Goal: Task Accomplishment & Management: Manage account settings

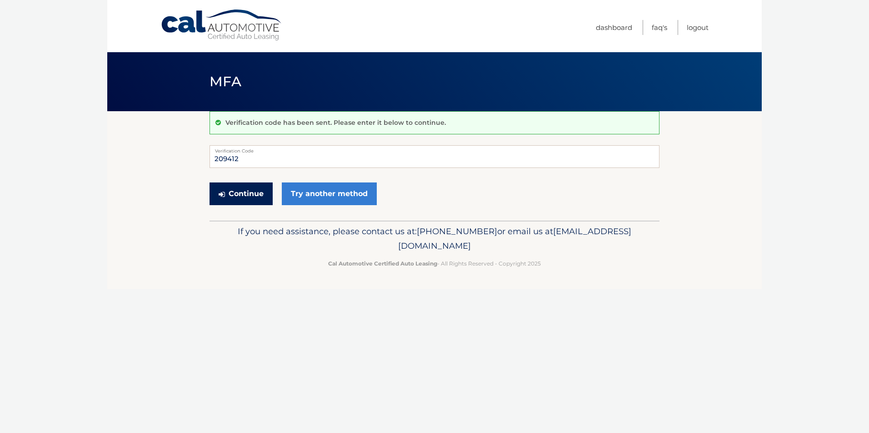
type input "209412"
click at [244, 199] on button "Continue" at bounding box center [240, 194] width 63 height 23
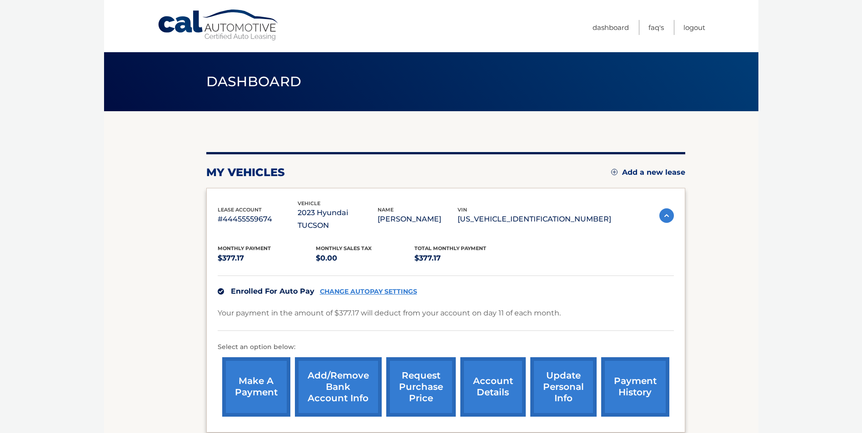
click at [491, 381] on link "account details" at bounding box center [492, 388] width 65 height 60
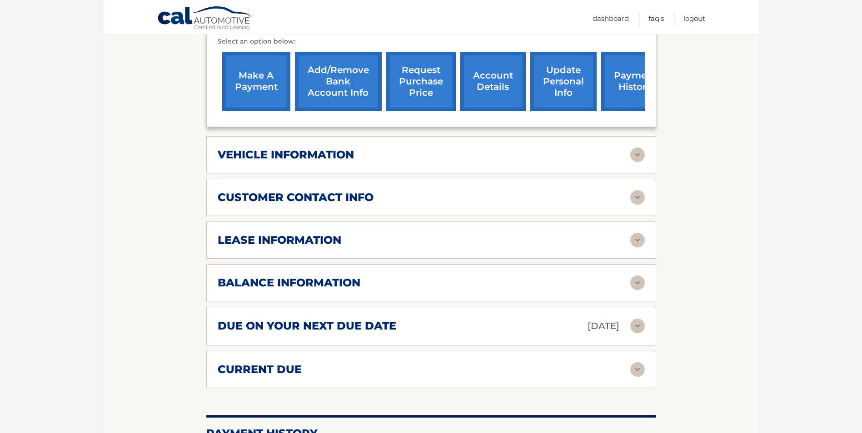
scroll to position [318, 0]
click at [640, 233] on img at bounding box center [637, 240] width 15 height 15
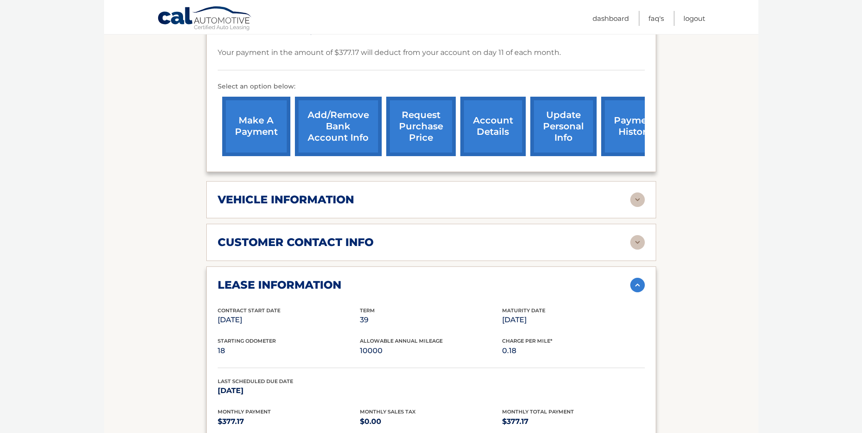
scroll to position [227, 0]
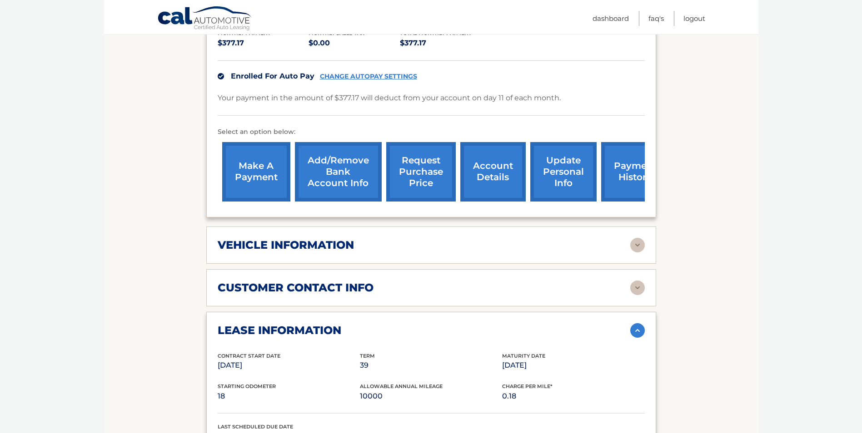
click at [637, 238] on img at bounding box center [637, 245] width 15 height 15
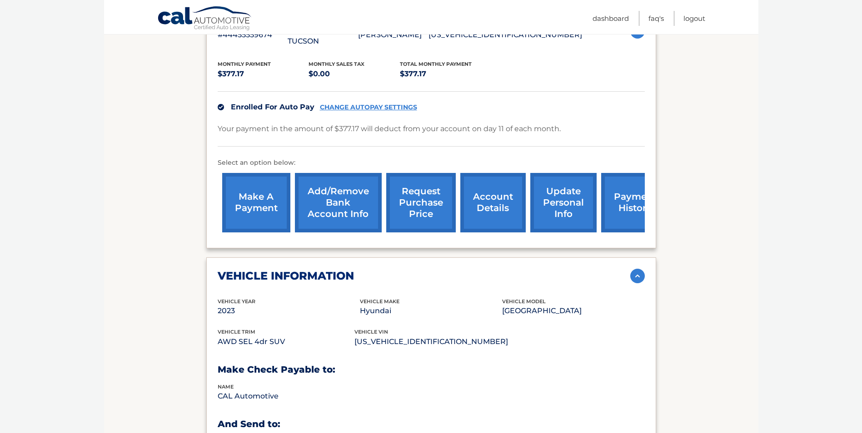
scroll to position [182, 0]
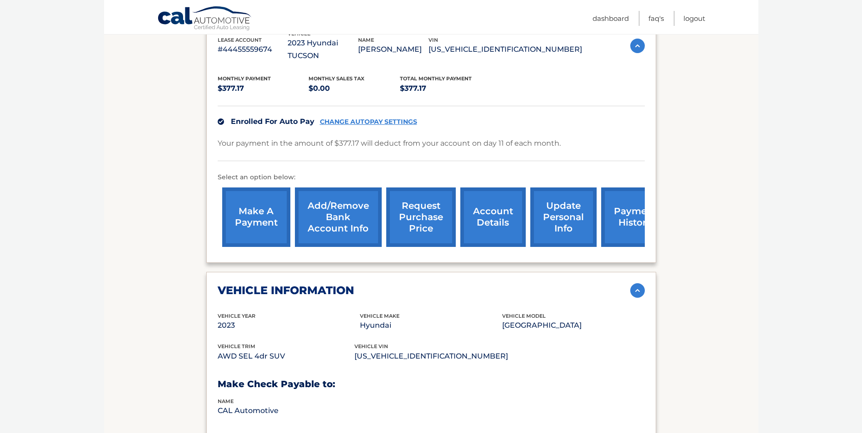
click at [561, 212] on link "update personal info" at bounding box center [563, 218] width 66 height 60
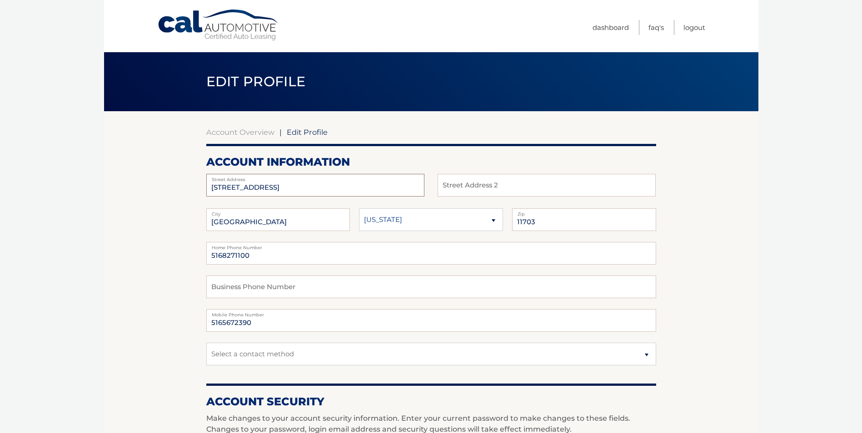
drag, startPoint x: 288, startPoint y: 189, endPoint x: 199, endPoint y: 189, distance: 90.0
type input "45 Pisa Pl"
type input "p"
type input "[PERSON_NAME]"
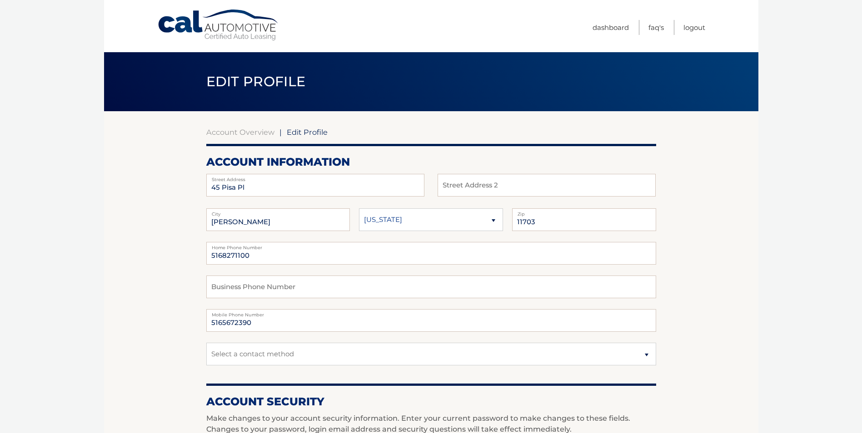
select select "GA"
type input "31322"
type input "5165672390"
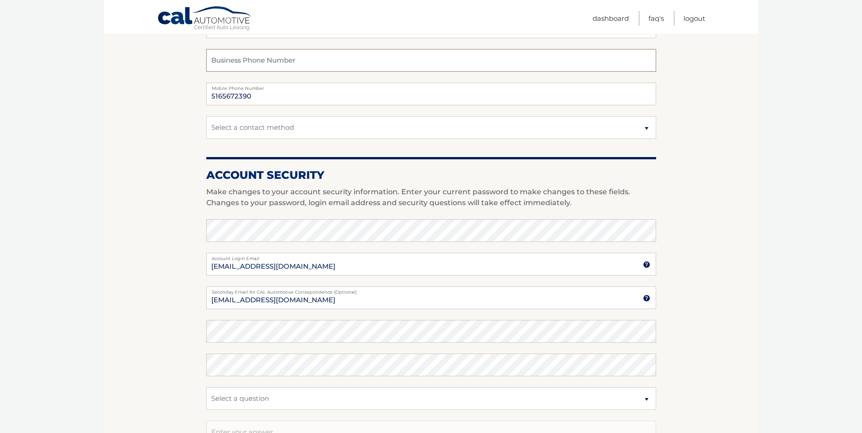
scroll to position [227, 0]
click at [736, 342] on section "Account Overview | Edit Profile account information 45 Pisa Pl Street Address S…" at bounding box center [431, 214] width 654 height 661
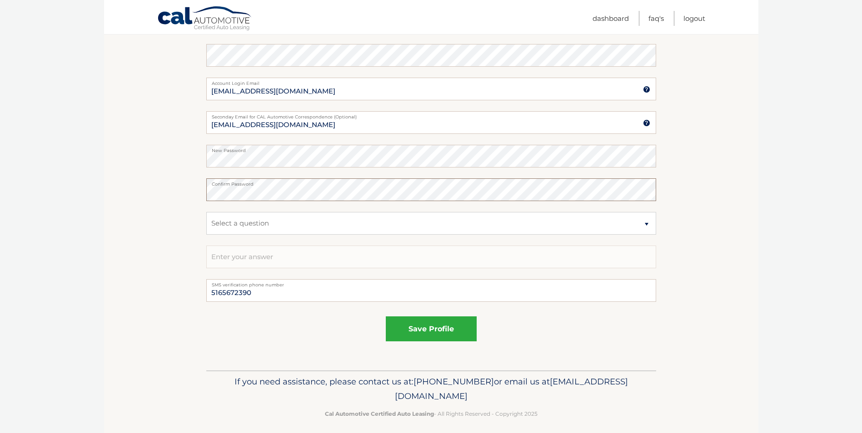
scroll to position [408, 0]
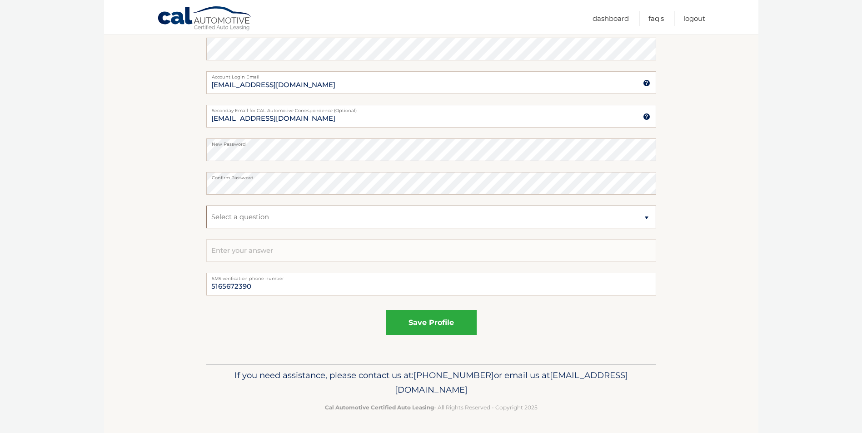
click at [647, 218] on select "Select a question What was the name of your elementary school? What is your mot…" at bounding box center [431, 217] width 450 height 23
click at [585, 324] on div "save profile" at bounding box center [431, 322] width 450 height 25
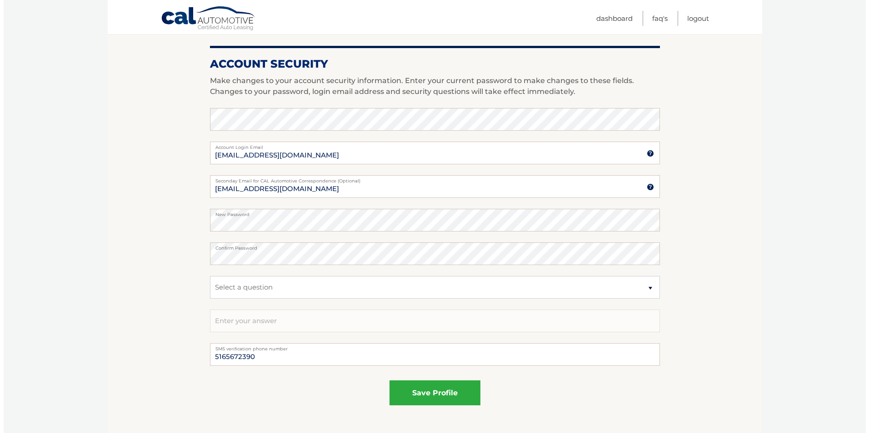
scroll to position [318, 0]
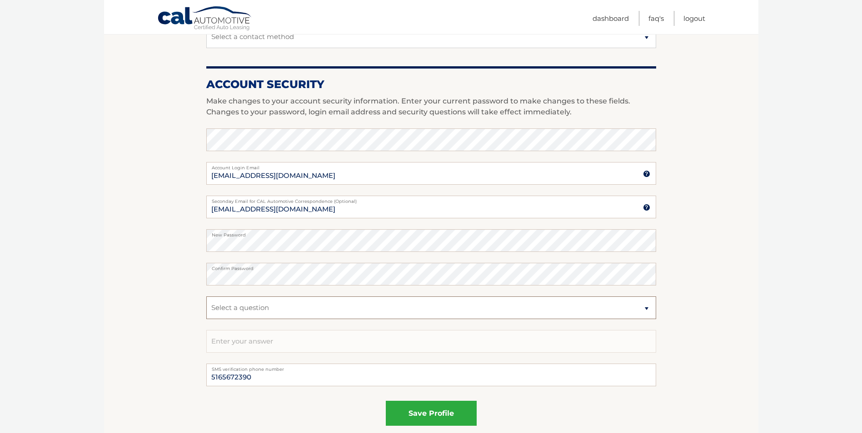
click at [260, 311] on select "Select a question What was the name of your elementary school? What is your mot…" at bounding box center [431, 308] width 450 height 23
select select "2"
click at [206, 297] on select "Select a question What was the name of your elementary school? What is your mot…" at bounding box center [431, 308] width 450 height 23
click at [242, 350] on input "text" at bounding box center [431, 341] width 450 height 23
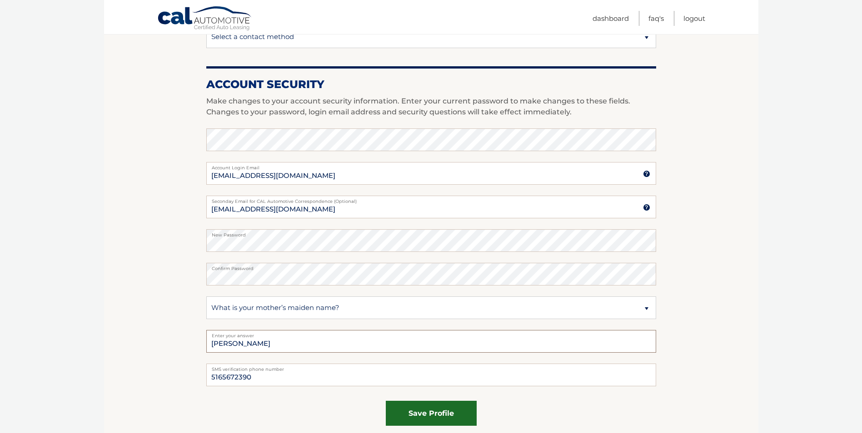
type input "[PERSON_NAME]"
click at [438, 415] on button "save profile" at bounding box center [431, 413] width 91 height 25
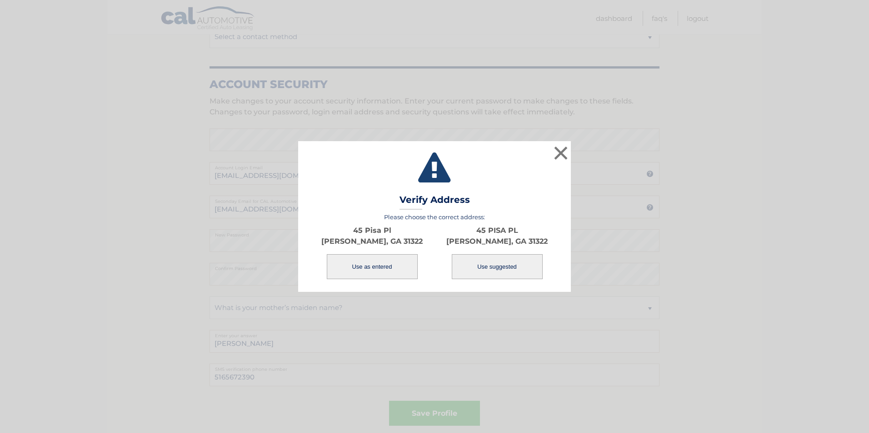
click at [490, 266] on button "Use suggested" at bounding box center [497, 266] width 91 height 25
type input "45 PISA PL"
type input "[PERSON_NAME]"
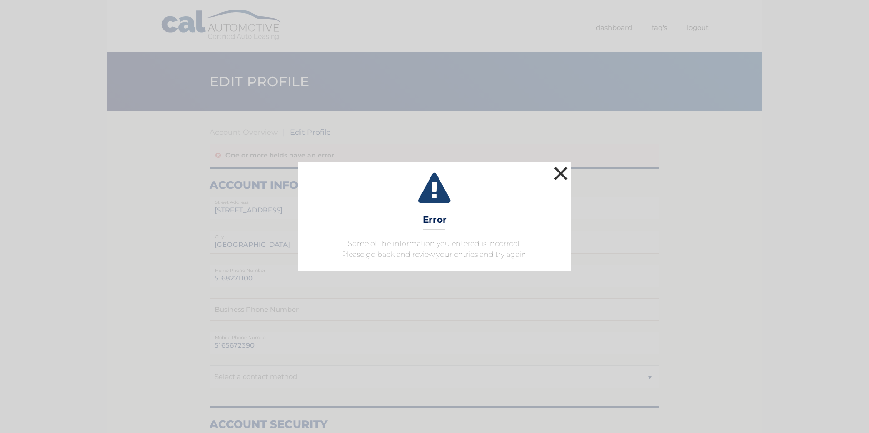
click at [556, 171] on button "×" at bounding box center [561, 173] width 18 height 18
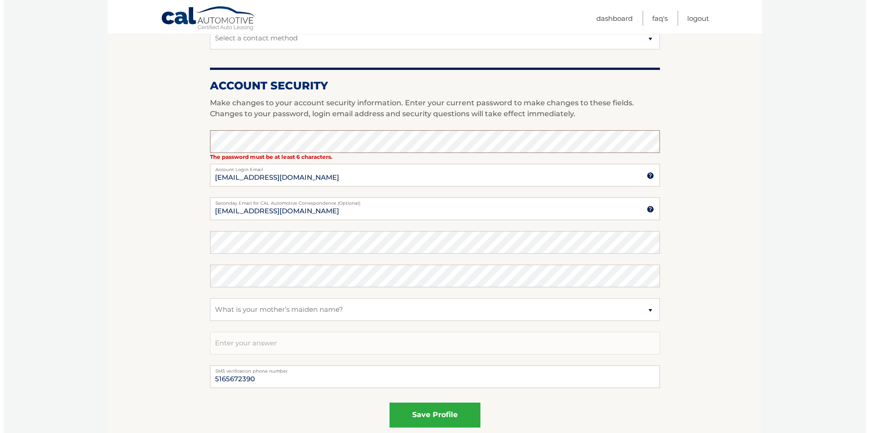
scroll to position [363, 0]
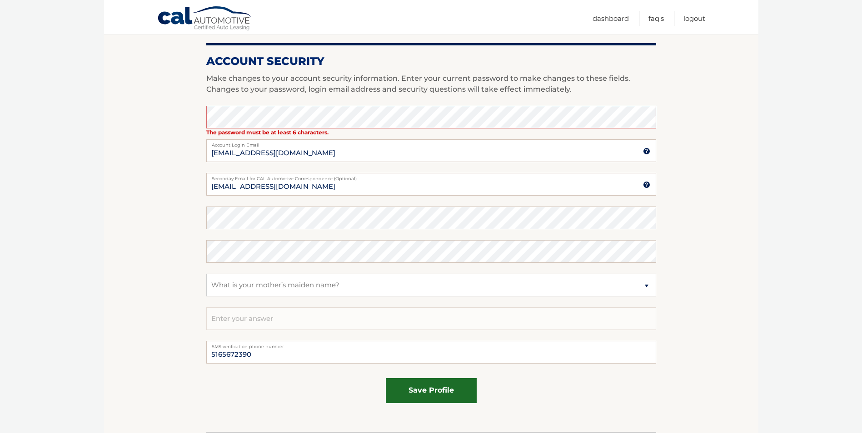
click at [428, 393] on button "save profile" at bounding box center [431, 390] width 91 height 25
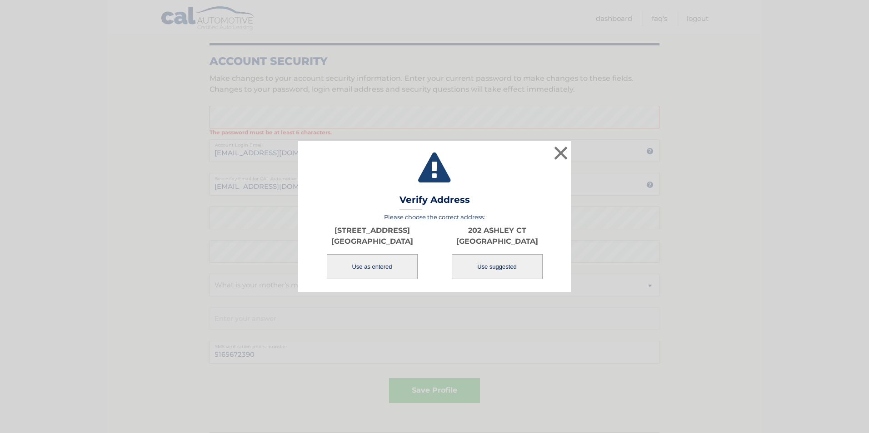
click at [497, 264] on button "Use suggested" at bounding box center [497, 266] width 91 height 25
type input "202 ASHLEY CT"
select select "NY"
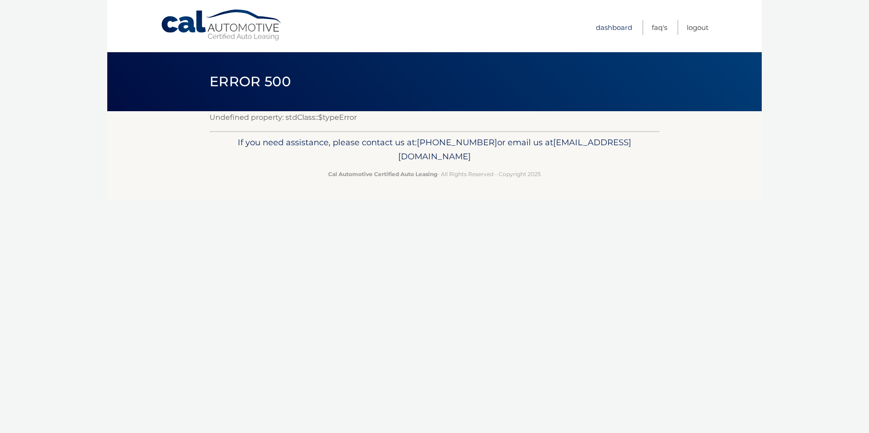
click at [618, 26] on link "Dashboard" at bounding box center [614, 27] width 36 height 15
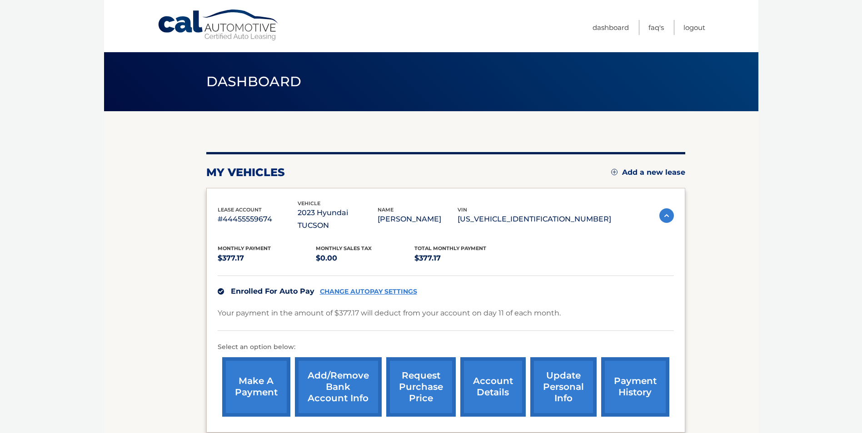
click at [557, 380] on link "update personal info" at bounding box center [563, 388] width 66 height 60
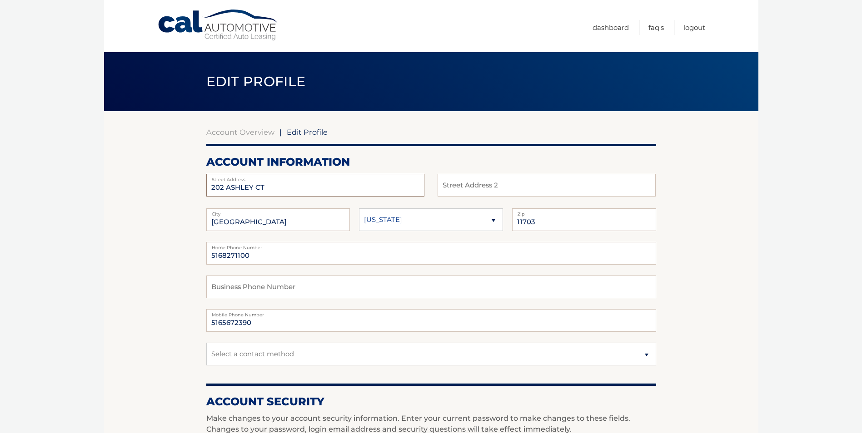
drag, startPoint x: 264, startPoint y: 188, endPoint x: 172, endPoint y: 198, distance: 93.2
type input "45 PISA PL"
type input "p"
type input "[PERSON_NAME]"
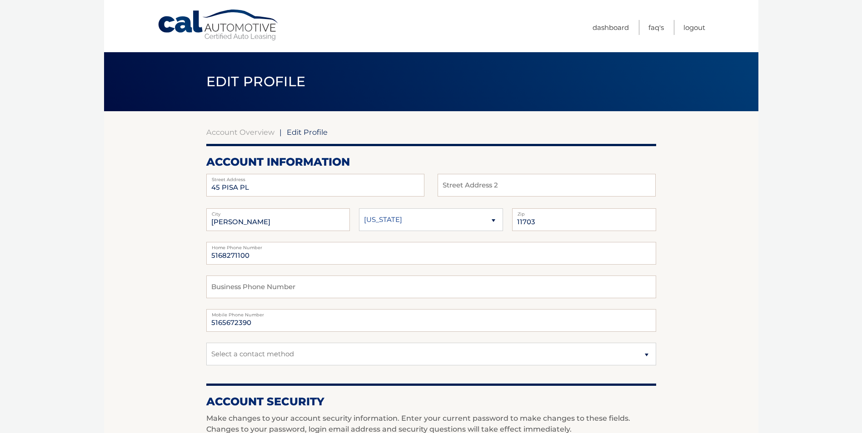
select select "GA"
type input "[PERSON_NAME]"
click at [388, 216] on select "[US_STATE] [US_STATE] [US_STATE] [US_STATE] [US_STATE]" at bounding box center [431, 220] width 144 height 23
click at [359, 209] on select "[US_STATE] [US_STATE] [US_STATE] [US_STATE] [US_STATE]" at bounding box center [431, 220] width 144 height 23
drag, startPoint x: 536, startPoint y: 219, endPoint x: 492, endPoint y: 225, distance: 44.1
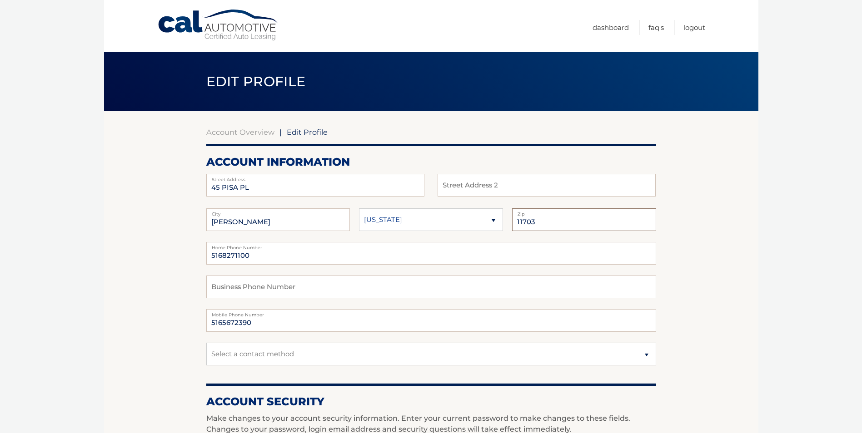
click at [492, 225] on fieldset "POOLER City Alaska Alabama Arkansas State" at bounding box center [431, 226] width 450 height 34
type input "31322"
drag, startPoint x: 252, startPoint y: 253, endPoint x: 182, endPoint y: 257, distance: 70.1
type input "5165672390"
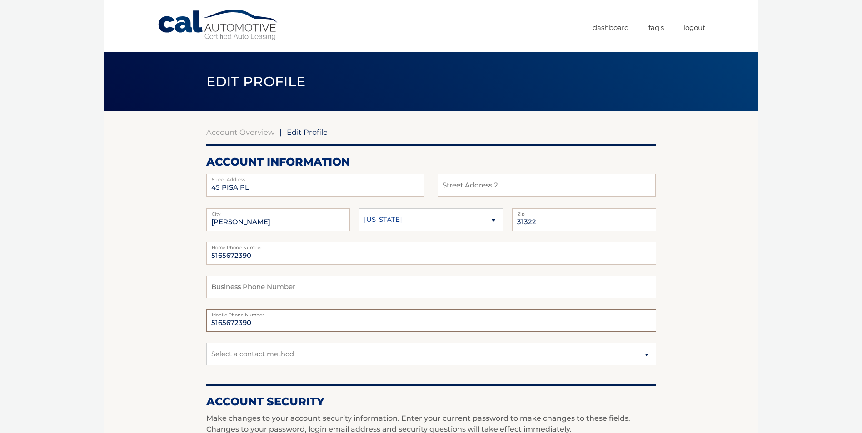
click at [265, 323] on input "5165672390" at bounding box center [431, 320] width 450 height 23
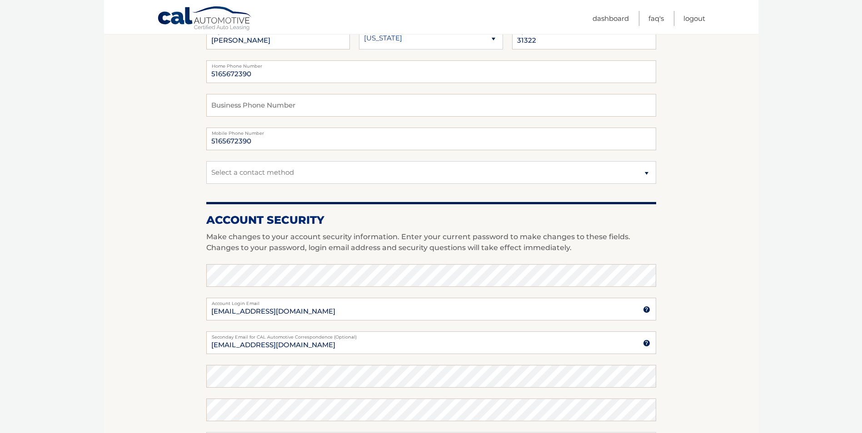
scroll to position [227, 0]
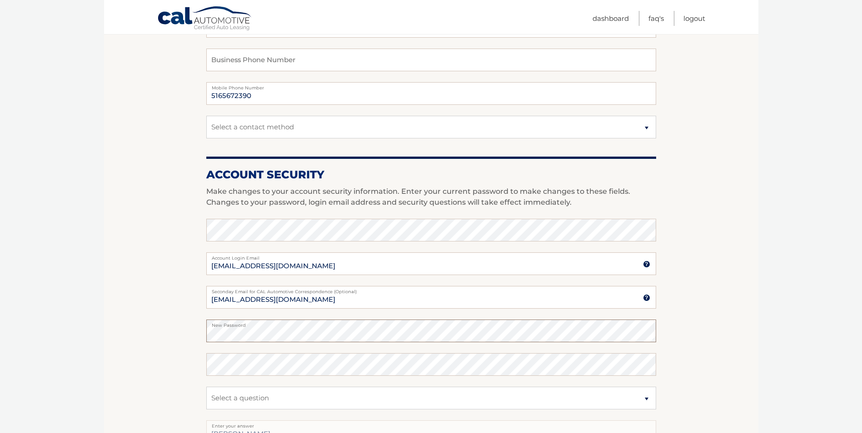
click at [182, 334] on section "Account Overview | Edit Profile account information 45 PISA PL Street Address S…" at bounding box center [431, 214] width 654 height 661
click at [179, 336] on section "Account Overview | Edit Profile account information 45 PISA PL Street Address S…" at bounding box center [431, 214] width 654 height 661
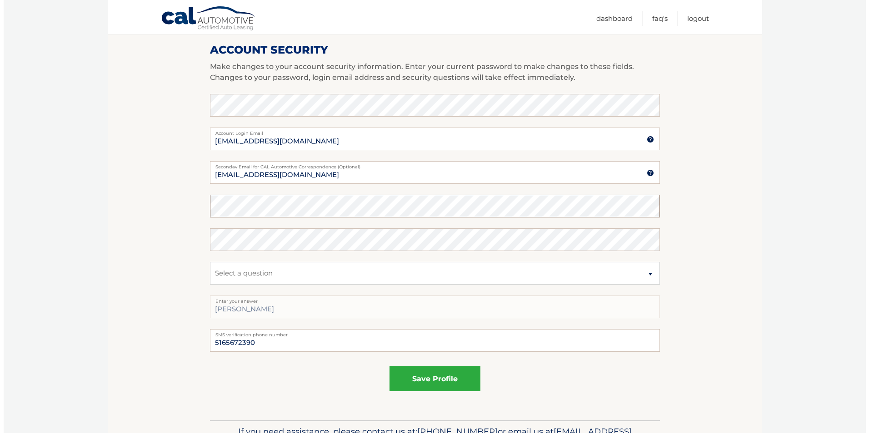
scroll to position [363, 0]
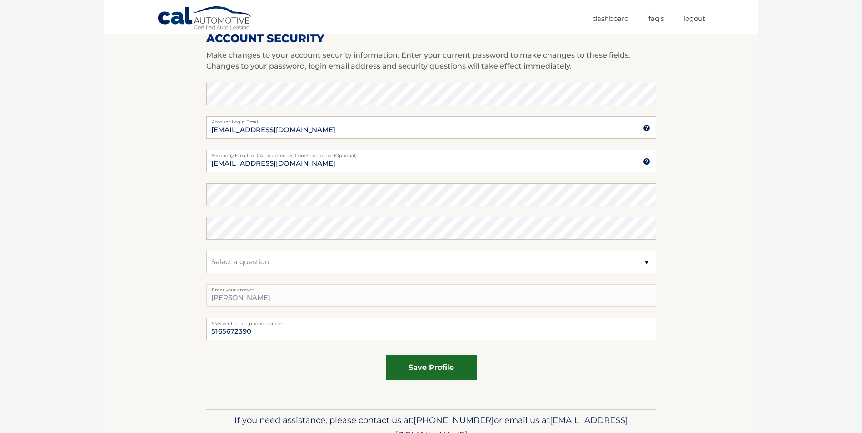
click at [426, 372] on button "save profile" at bounding box center [431, 367] width 91 height 25
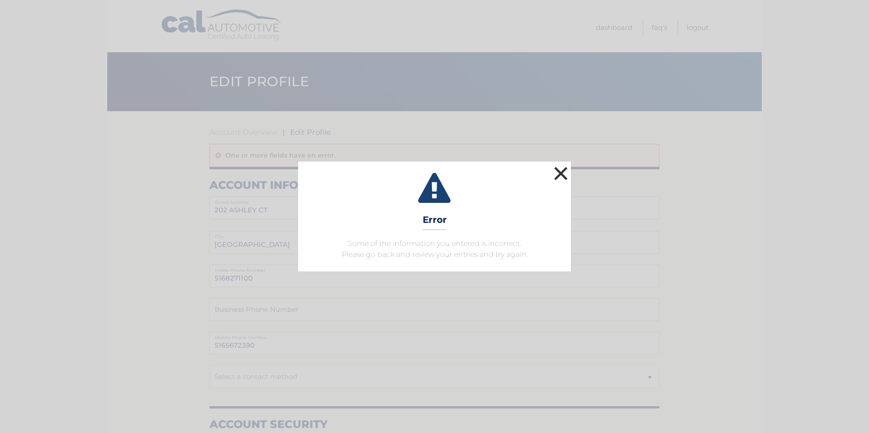
click at [561, 175] on button "×" at bounding box center [561, 173] width 18 height 18
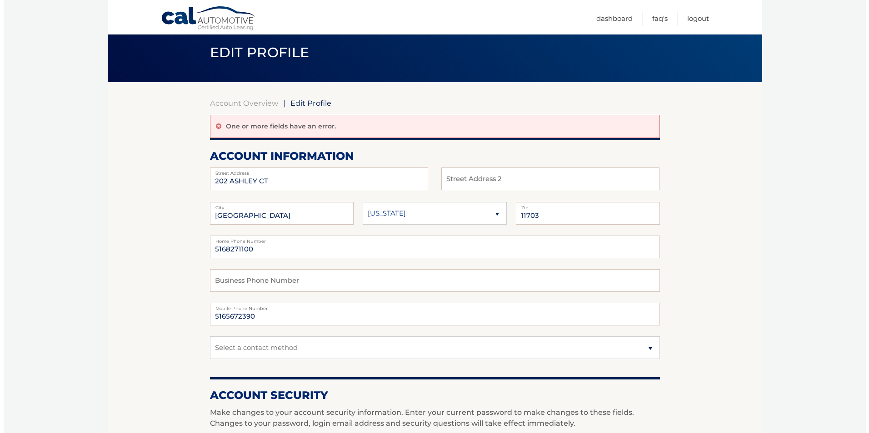
scroll to position [45, 0]
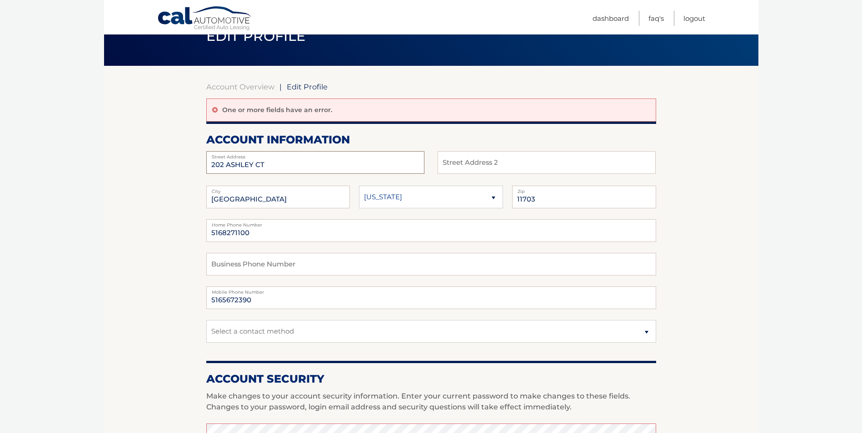
drag, startPoint x: 265, startPoint y: 166, endPoint x: 159, endPoint y: 170, distance: 106.4
click at [159, 170] on section "Account Overview | Edit Profile One or more fields have an error. account infor…" at bounding box center [431, 408] width 654 height 685
type input "45 PISA PL"
type input "[PERSON_NAME]"
click at [397, 198] on select "[US_STATE] [US_STATE] [US_STATE] [US_STATE] [US_STATE]" at bounding box center [431, 197] width 144 height 23
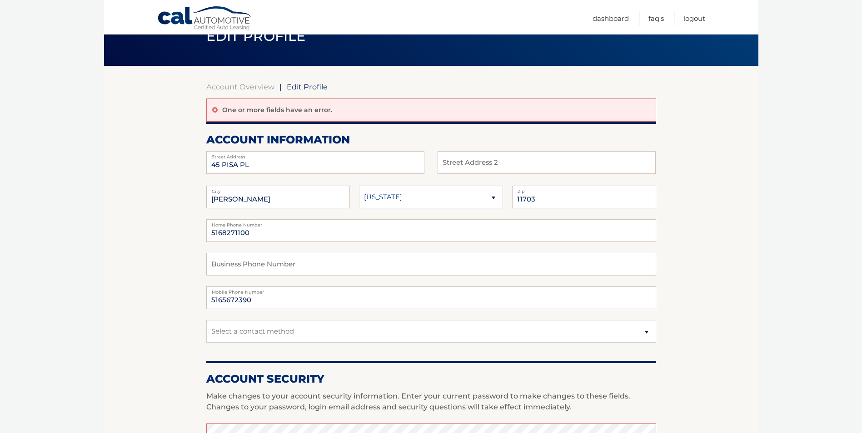
select select "GA"
click at [359, 186] on select "[US_STATE] [US_STATE] [US_STATE] [US_STATE] [US_STATE]" at bounding box center [431, 197] width 144 height 23
type input "31322"
type input "51656723"
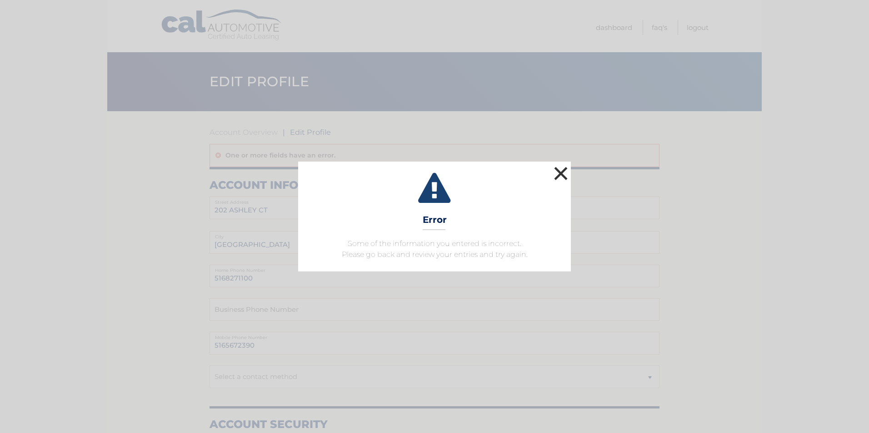
click at [557, 174] on button "×" at bounding box center [561, 173] width 18 height 18
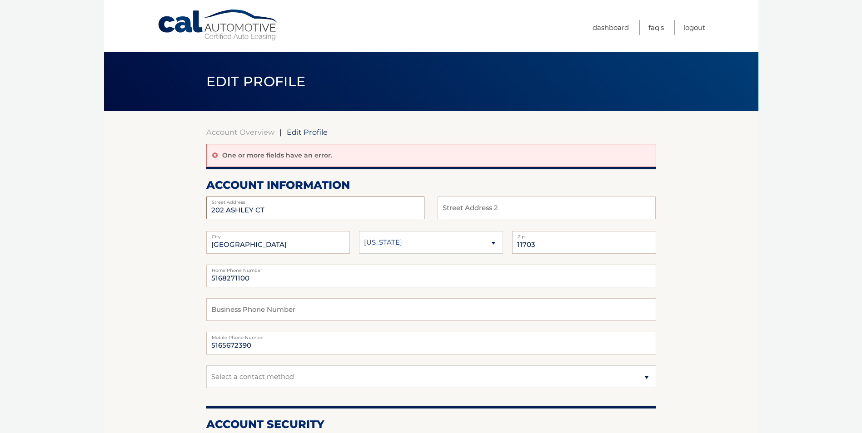
drag, startPoint x: 270, startPoint y: 212, endPoint x: 153, endPoint y: 212, distance: 116.8
type input "45 PISA PL"
type input "POOLER"
select select "GA"
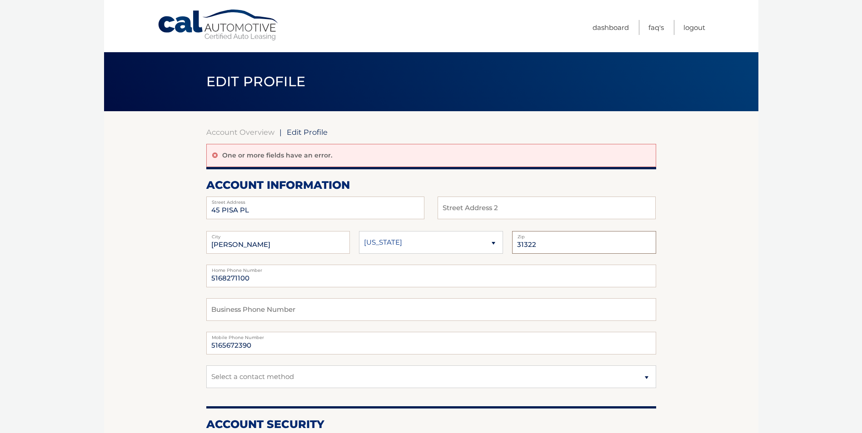
type input "31322"
type input "5165672390"
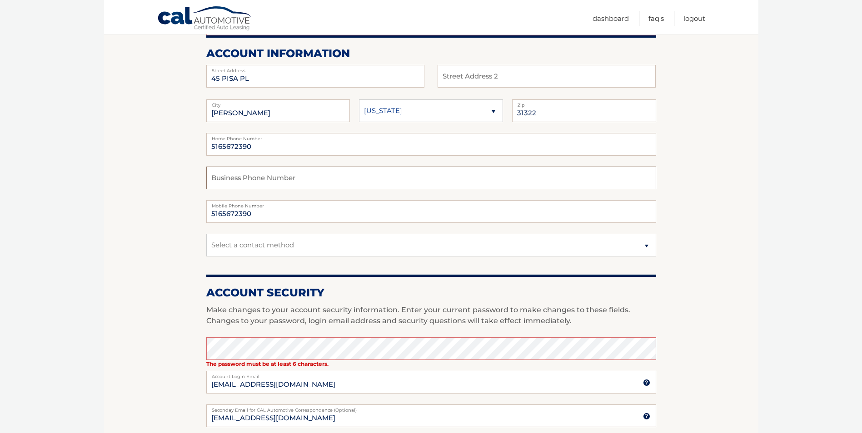
scroll to position [136, 0]
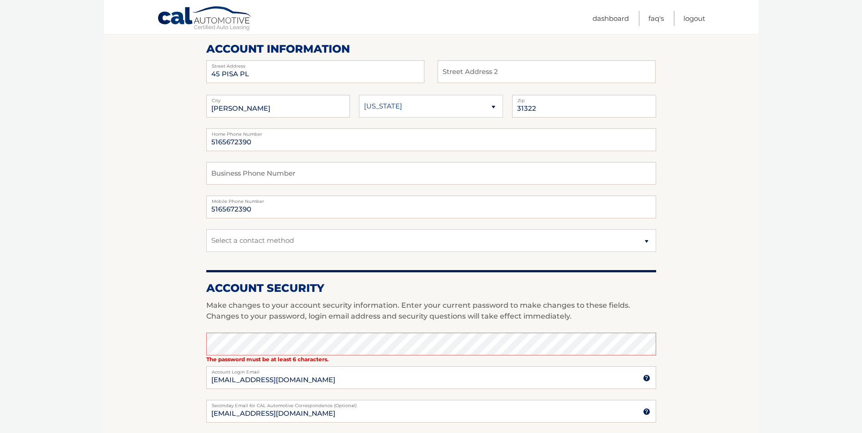
click at [766, 297] on html "Cal Automotive Menu Dashboard FAQ's Logout |" at bounding box center [431, 80] width 862 height 433
click at [190, 350] on section "Account Overview | Edit Profile One or more fields have an error. account infor…" at bounding box center [431, 317] width 654 height 685
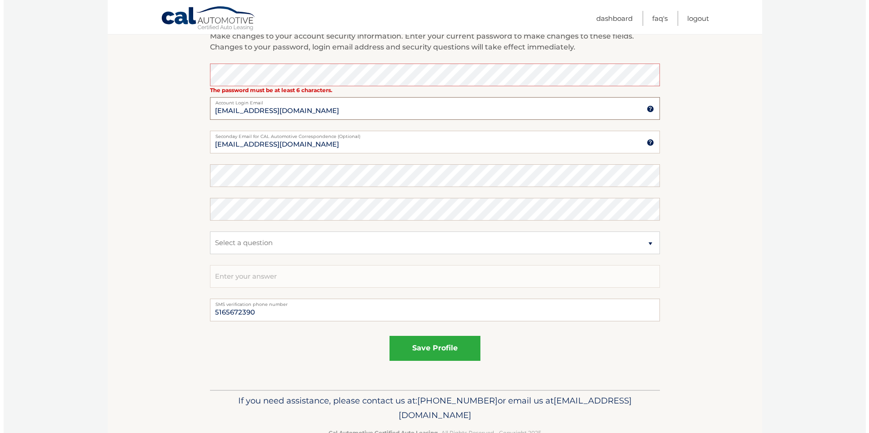
scroll to position [409, 0]
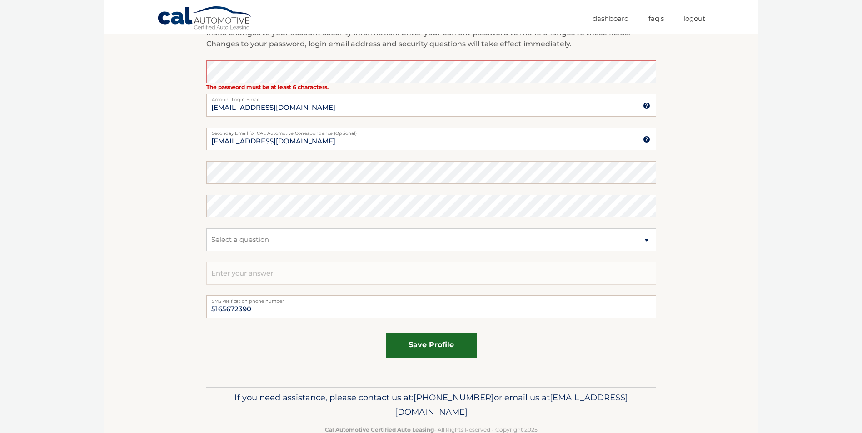
click at [426, 347] on button "save profile" at bounding box center [431, 345] width 91 height 25
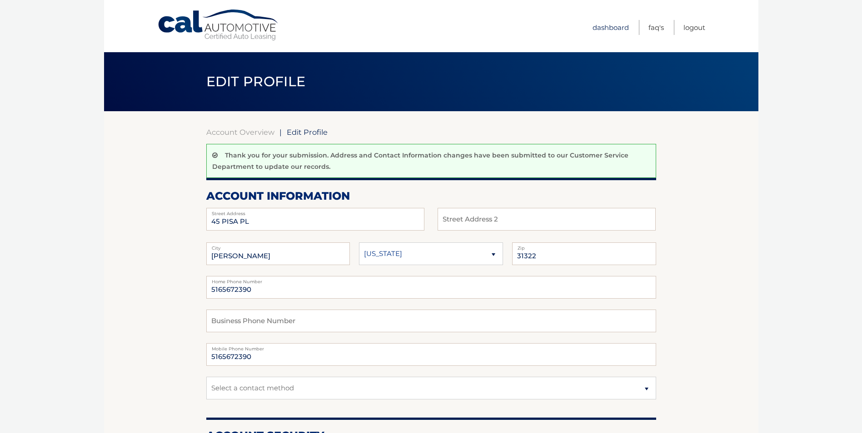
click at [605, 28] on link "Dashboard" at bounding box center [610, 27] width 36 height 15
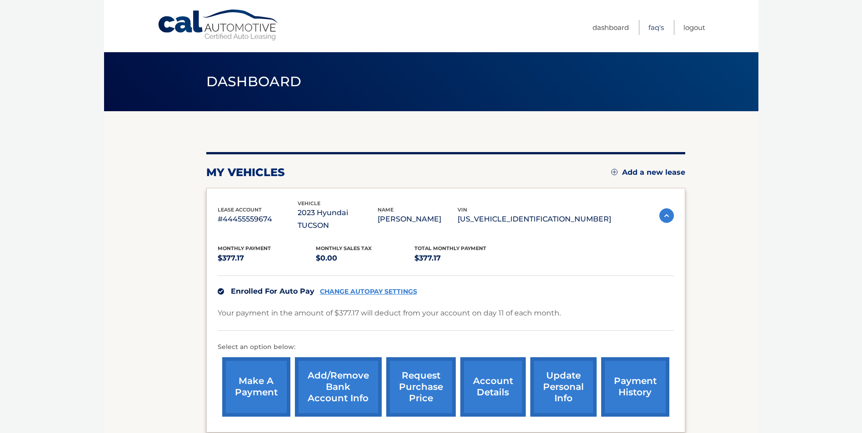
click at [652, 27] on link "FAQ's" at bounding box center [655, 27] width 15 height 15
